Goal: Find specific page/section: Find specific page/section

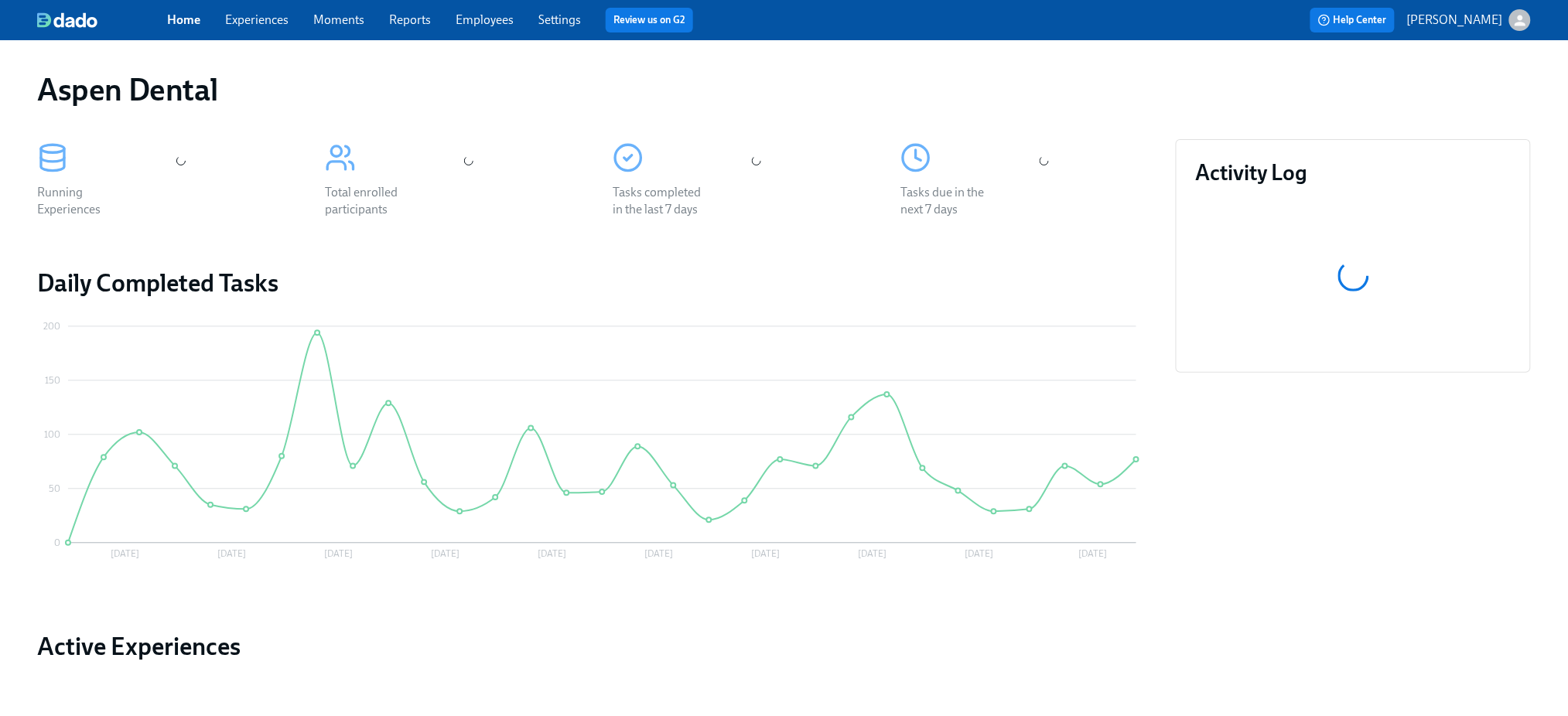
click at [460, 19] on link "Employees" at bounding box center [484, 20] width 58 height 15
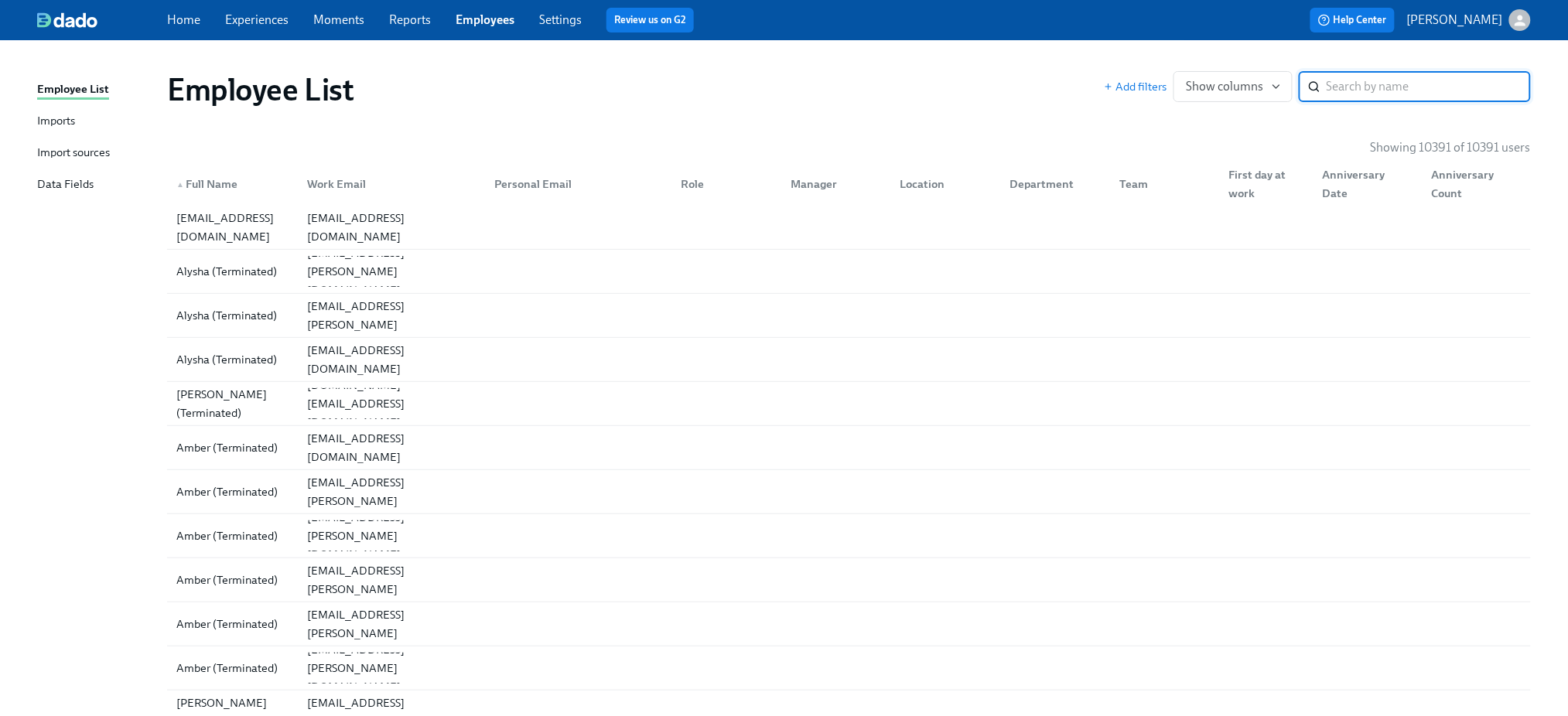
click at [1378, 71] on input "search" at bounding box center [1428, 87] width 204 height 31
click at [1384, 73] on input "search" at bounding box center [1428, 87] width 204 height 31
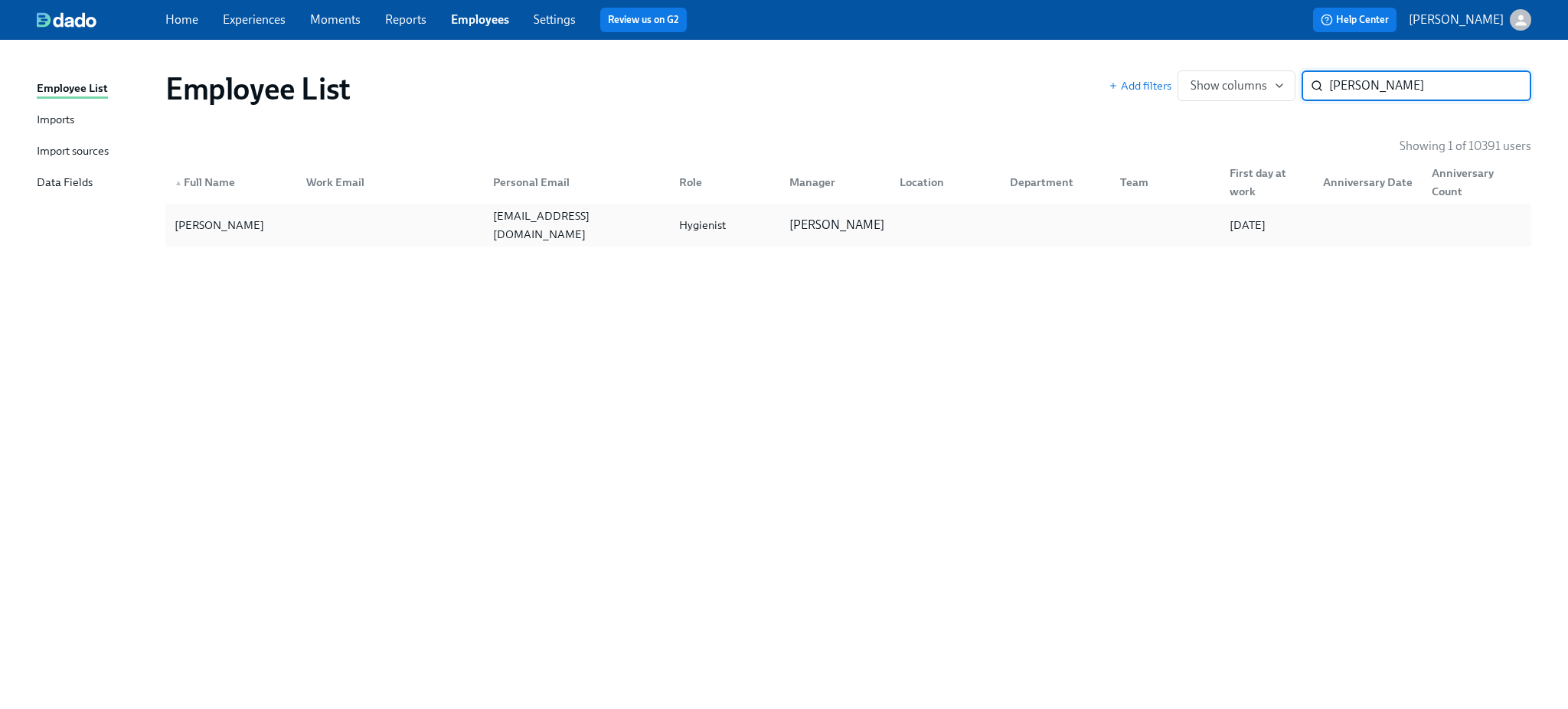
type input "[PERSON_NAME]"
click at [315, 230] on div at bounding box center [387, 226] width 187 height 31
